Goal: Use online tool/utility: Use online tool/utility

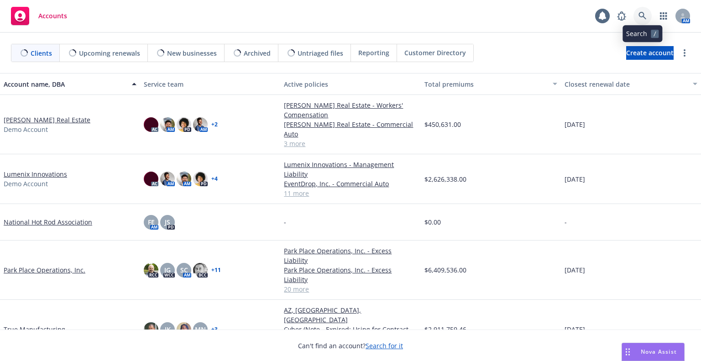
click at [643, 14] on icon at bounding box center [643, 16] width 8 height 8
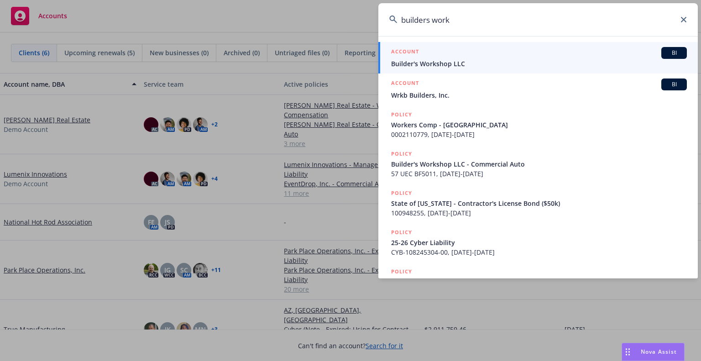
type input "builders work"
click at [493, 62] on span "Builder's Workshop LLC" at bounding box center [539, 64] width 296 height 10
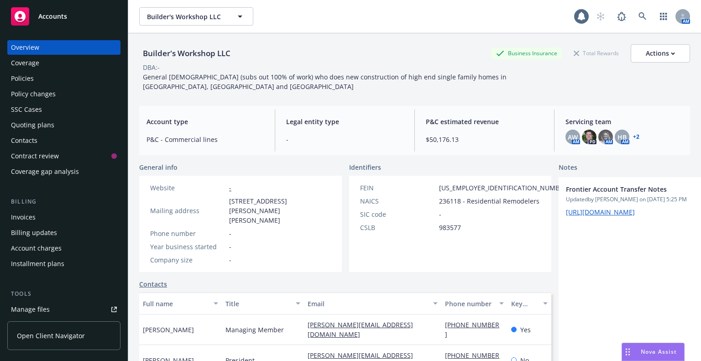
click at [491, 117] on span "P&C estimated revenue" at bounding box center [484, 122] width 117 height 10
click at [30, 79] on div "Policies" at bounding box center [22, 78] width 23 height 15
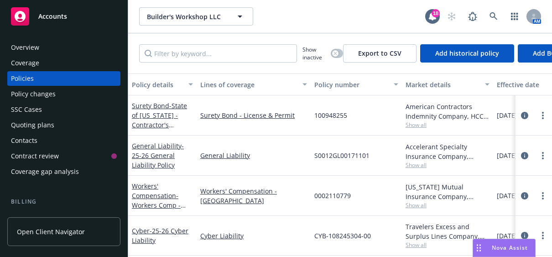
click at [500, 249] on span "Nova Assist" at bounding box center [510, 248] width 36 height 8
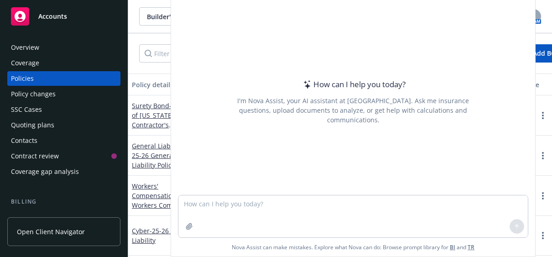
click at [473, 239] on button "Nova Assist" at bounding box center [504, 248] width 63 height 18
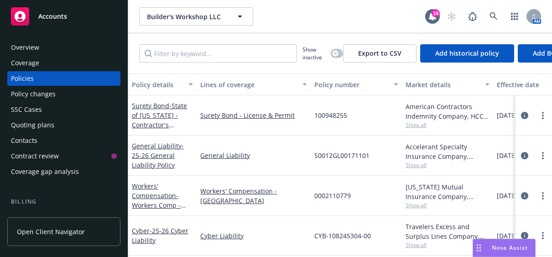
click at [473, 239] on button "Nova Assist" at bounding box center [504, 248] width 63 height 18
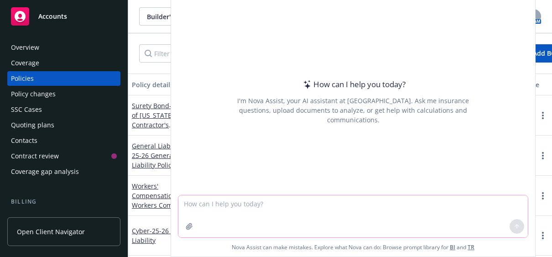
click at [427, 216] on textarea at bounding box center [354, 216] width 350 height 42
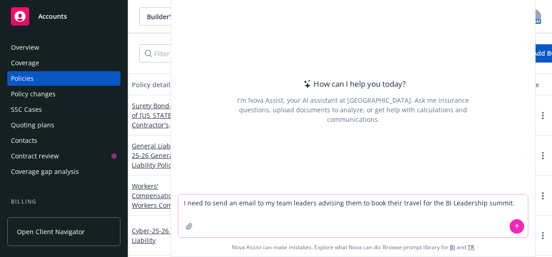
type textarea "I need to send an email to my team leaders advising them to book their travel f…"
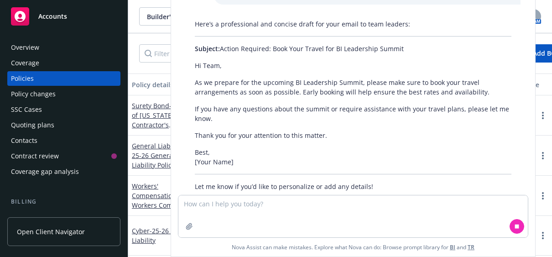
click at [210, 103] on div "Here’s a professional and concise draft for your email to team leaders: Subject…" at bounding box center [353, 105] width 335 height 179
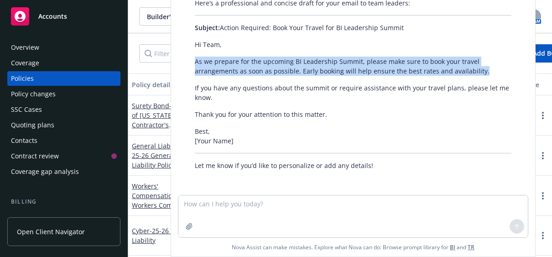
drag, startPoint x: 196, startPoint y: 63, endPoint x: 485, endPoint y: 66, distance: 289.5
click at [485, 66] on p "As we prepare for the upcoming BI Leadership Summit, please make sure to book y…" at bounding box center [353, 66] width 317 height 19
copy p "As we prepare for the upcoming BI Leadership Summit, please make sure to book y…"
